Goal: Transaction & Acquisition: Book appointment/travel/reservation

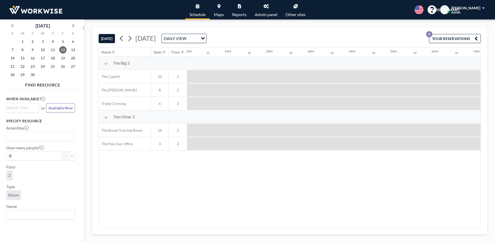
scroll to position [0, 352]
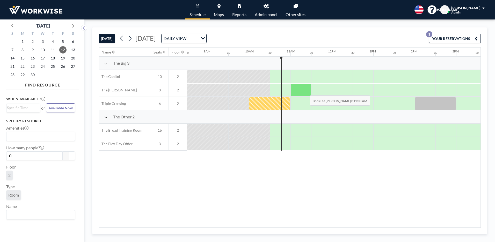
click at [306, 91] on div at bounding box center [301, 89] width 21 height 13
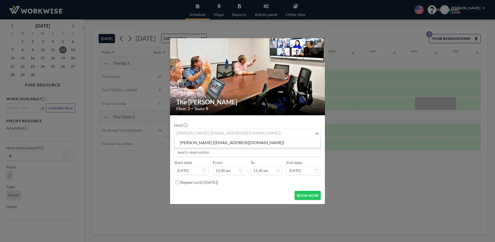
click at [240, 131] on div "Jean Ariante (receptionist@workwiseoffice.com)" at bounding box center [245, 133] width 140 height 8
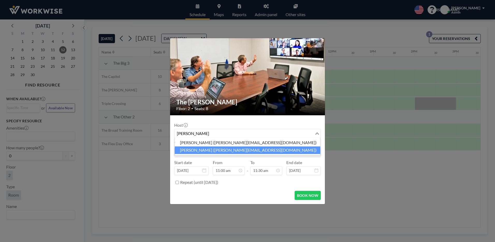
click at [184, 149] on li "Joshua Akil (j.akil@thebarberpractice.com)" at bounding box center [248, 150] width 146 height 8
type input "jos"
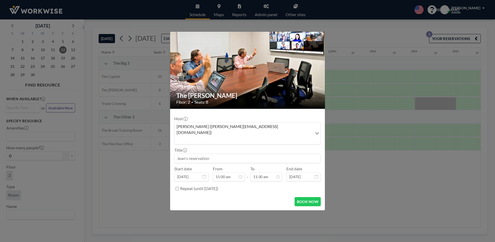
click at [189, 154] on input at bounding box center [248, 158] width 146 height 9
type input "[PERSON_NAME]'s reservation"
click at [278, 174] on icon at bounding box center [278, 176] width 4 height 4
click at [238, 123] on div "12:00 pm" at bounding box center [254, 127] width 61 height 9
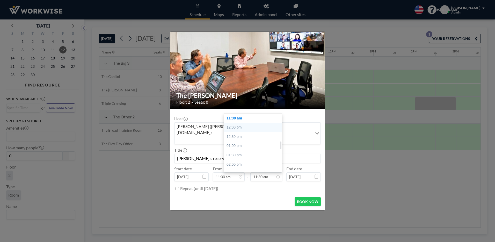
type input "12:00 pm"
click at [302, 197] on button "BOOK NOW" at bounding box center [308, 201] width 26 height 9
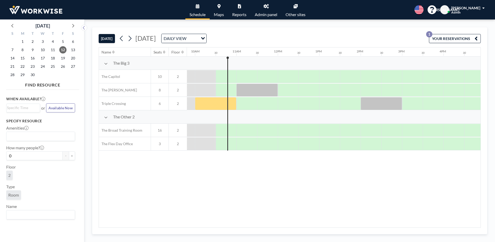
scroll to position [0, 415]
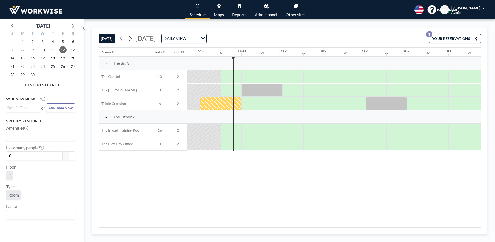
scroll to position [0, 415]
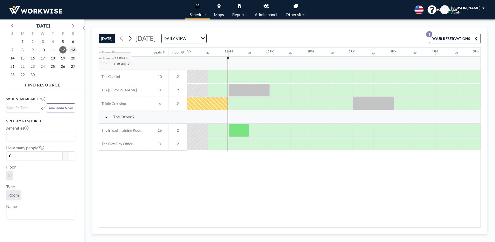
click at [74, 48] on span "13" at bounding box center [72, 49] width 7 height 7
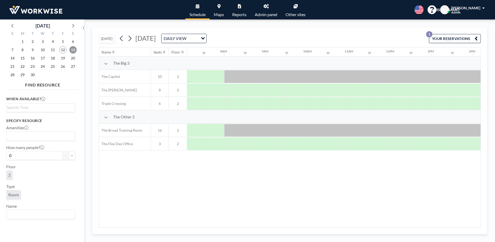
scroll to position [0, 311]
click at [62, 50] on span "12" at bounding box center [62, 49] width 7 height 7
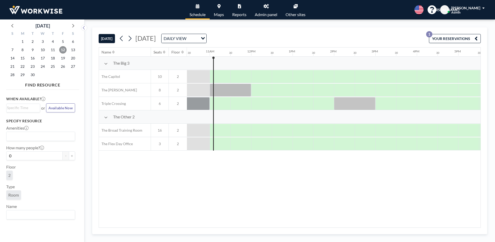
scroll to position [0, 435]
click at [47, 58] on div "17" at bounding box center [43, 58] width 10 height 8
click at [40, 55] on span "17" at bounding box center [42, 57] width 7 height 7
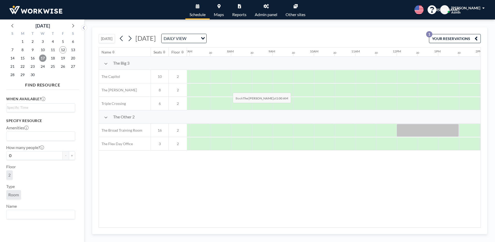
scroll to position [0, 311]
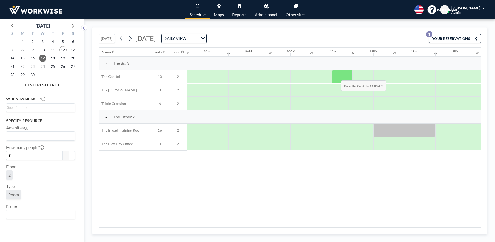
click at [337, 76] on div at bounding box center [342, 76] width 21 height 13
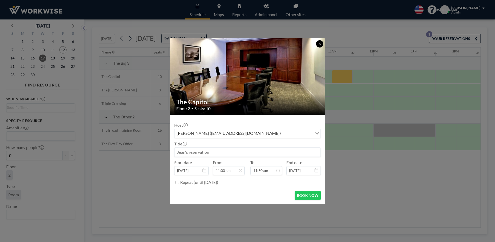
click at [319, 42] on icon at bounding box center [319, 43] width 3 height 3
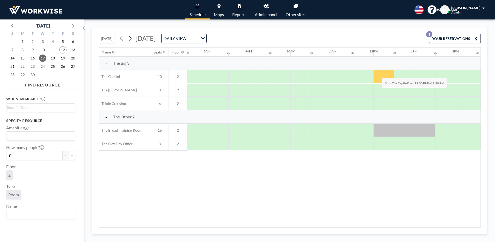
click at [378, 74] on div at bounding box center [384, 76] width 21 height 13
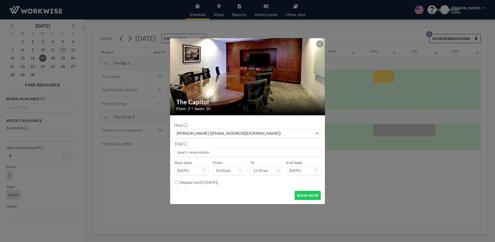
click at [272, 137] on div "Jean Ariante (receptionist@workwiseoffice.com) Loading..." at bounding box center [248, 133] width 146 height 9
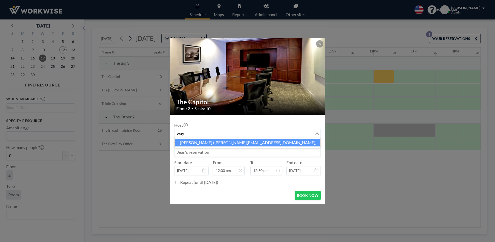
click at [191, 140] on li "Wayne Bullis (wayne@richbizbrokers.com)" at bounding box center [248, 143] width 146 height 8
type input "way"
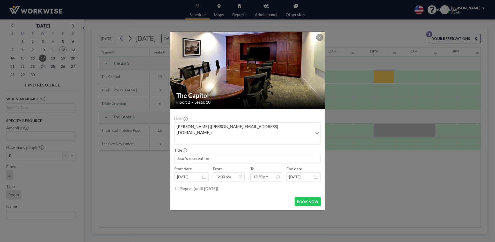
click at [189, 154] on input at bounding box center [248, 158] width 146 height 9
type input "W"
type input "w"
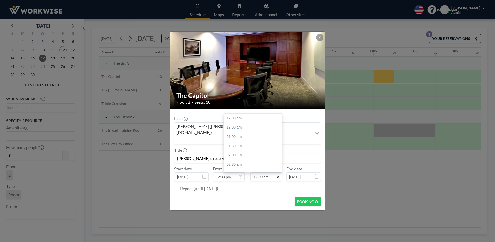
type input "Wayne's reservation"
click at [278, 174] on icon at bounding box center [278, 176] width 4 height 4
click at [236, 123] on div "01:00 pm" at bounding box center [254, 127] width 61 height 9
type input "01:00 pm"
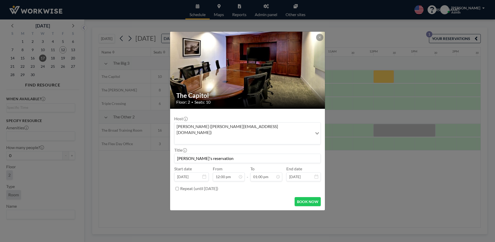
scroll to position [240, 0]
click at [312, 197] on button "BOOK NOW" at bounding box center [308, 201] width 26 height 9
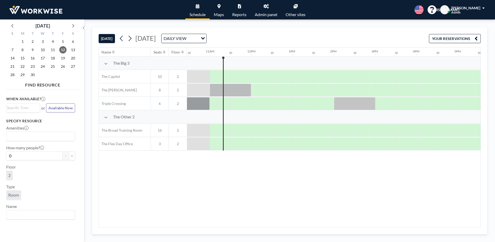
scroll to position [0, 435]
click at [41, 58] on span "17" at bounding box center [42, 57] width 7 height 7
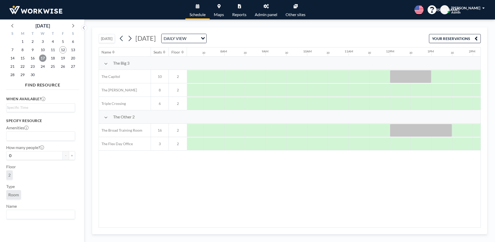
scroll to position [0, 311]
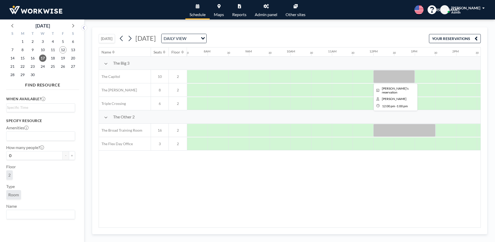
click at [385, 81] on div at bounding box center [394, 76] width 41 height 13
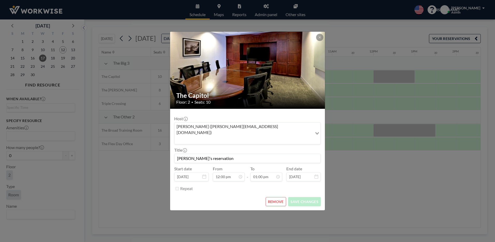
click at [223, 155] on input "Wayne's reservation" at bounding box center [248, 158] width 146 height 9
type input "Wayne's reservation for Strategic Partners/Bob"
click at [297, 197] on button "SAVE CHANGES" at bounding box center [304, 201] width 33 height 9
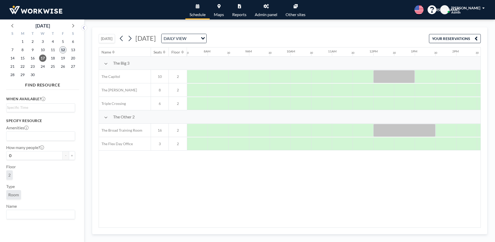
click at [63, 51] on span "12" at bounding box center [62, 49] width 7 height 7
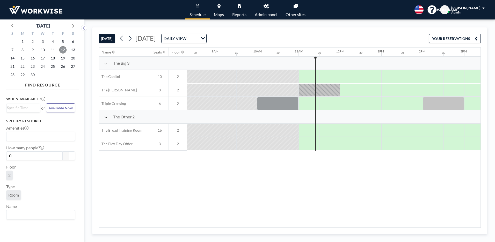
scroll to position [0, 435]
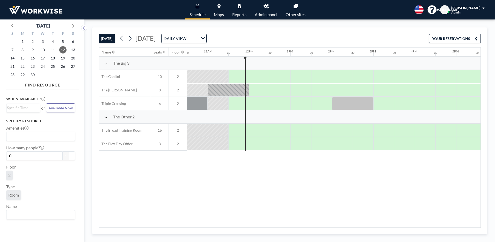
click at [243, 188] on div "Name Seats Floor 12AM 30 1AM 30 2AM 30 3AM 30 4AM 30 5AM 30 6AM 30 7AM 30 8AM 3…" at bounding box center [290, 137] width 382 height 180
